Goal: Task Accomplishment & Management: Use online tool/utility

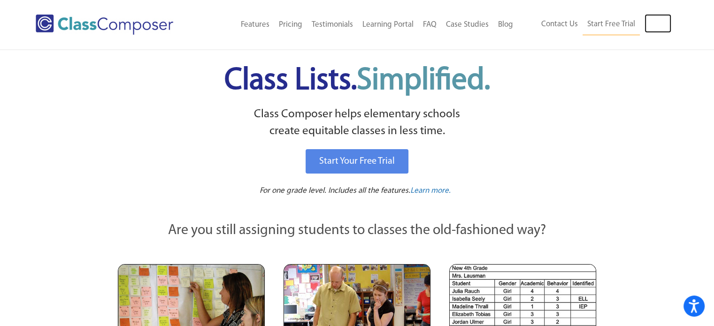
click at [659, 19] on link "Log In" at bounding box center [658, 23] width 27 height 19
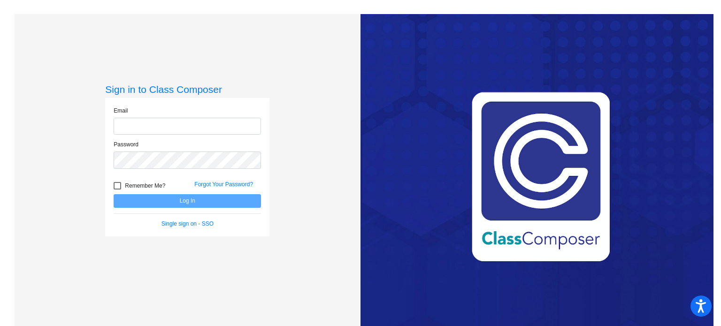
type input "kateri.sanders@rrps.net"
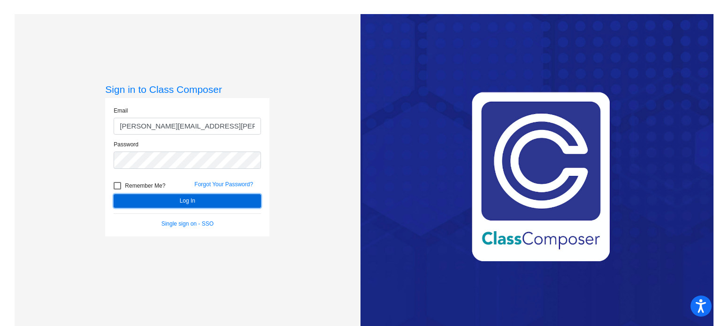
click at [181, 202] on button "Log In" at bounding box center [187, 201] width 147 height 14
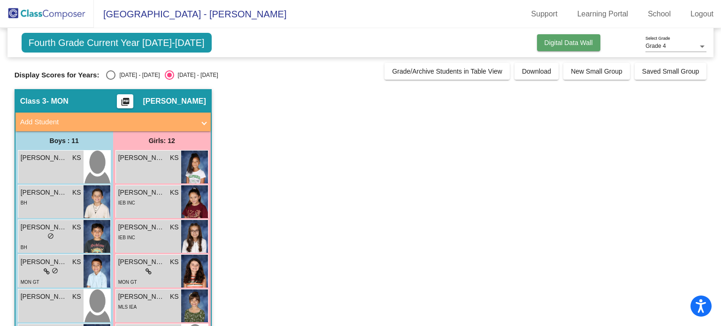
click at [558, 43] on span "Digital Data Wall" at bounding box center [569, 43] width 48 height 8
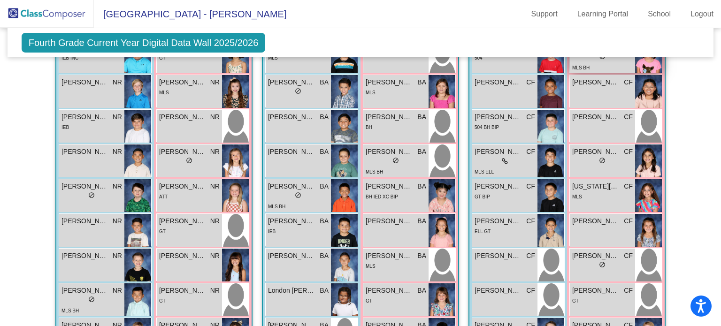
scroll to position [830, 0]
